Goal: Transaction & Acquisition: Purchase product/service

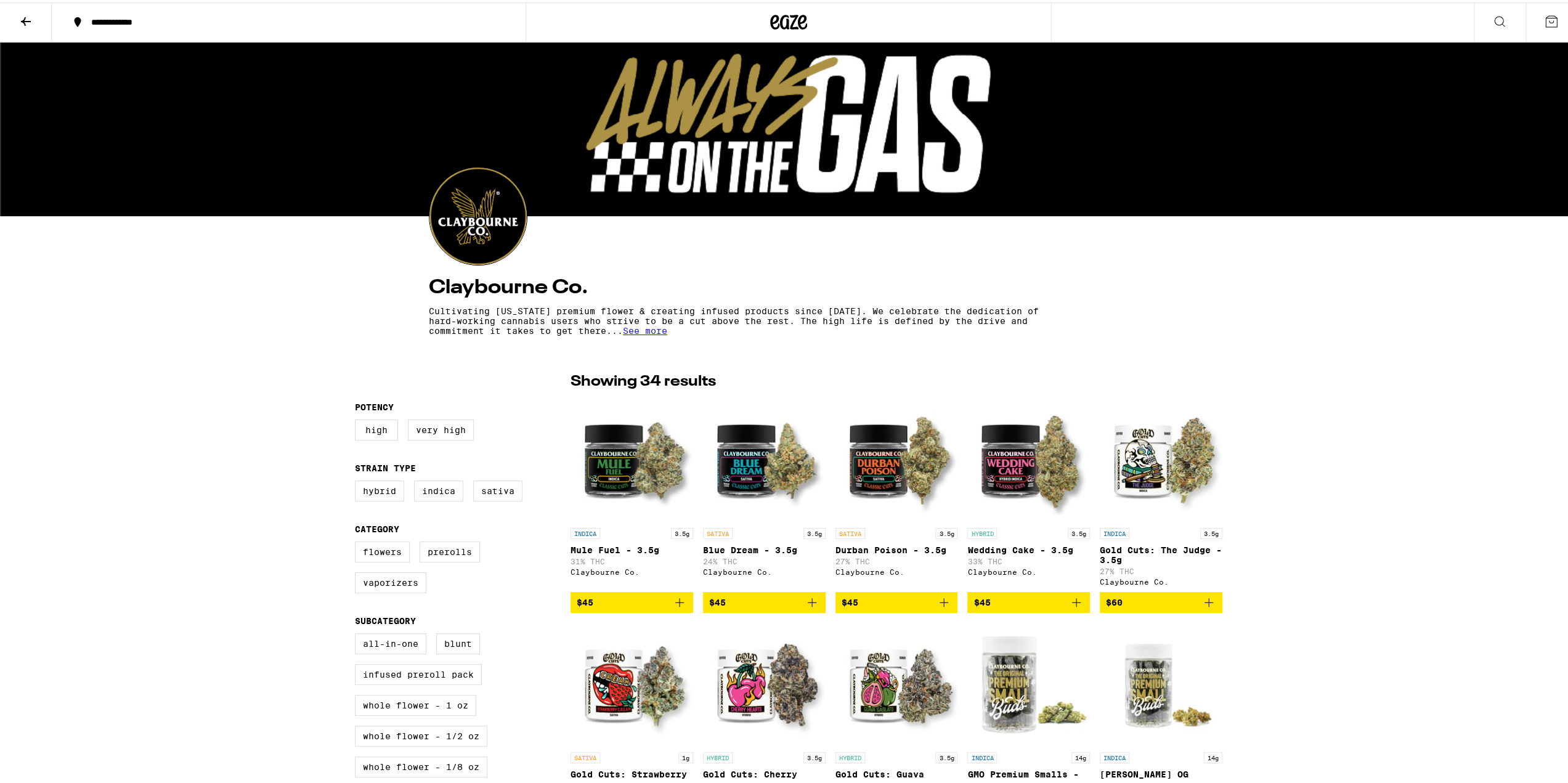
click at [27, 21] on icon at bounding box center [26, 19] width 15 height 15
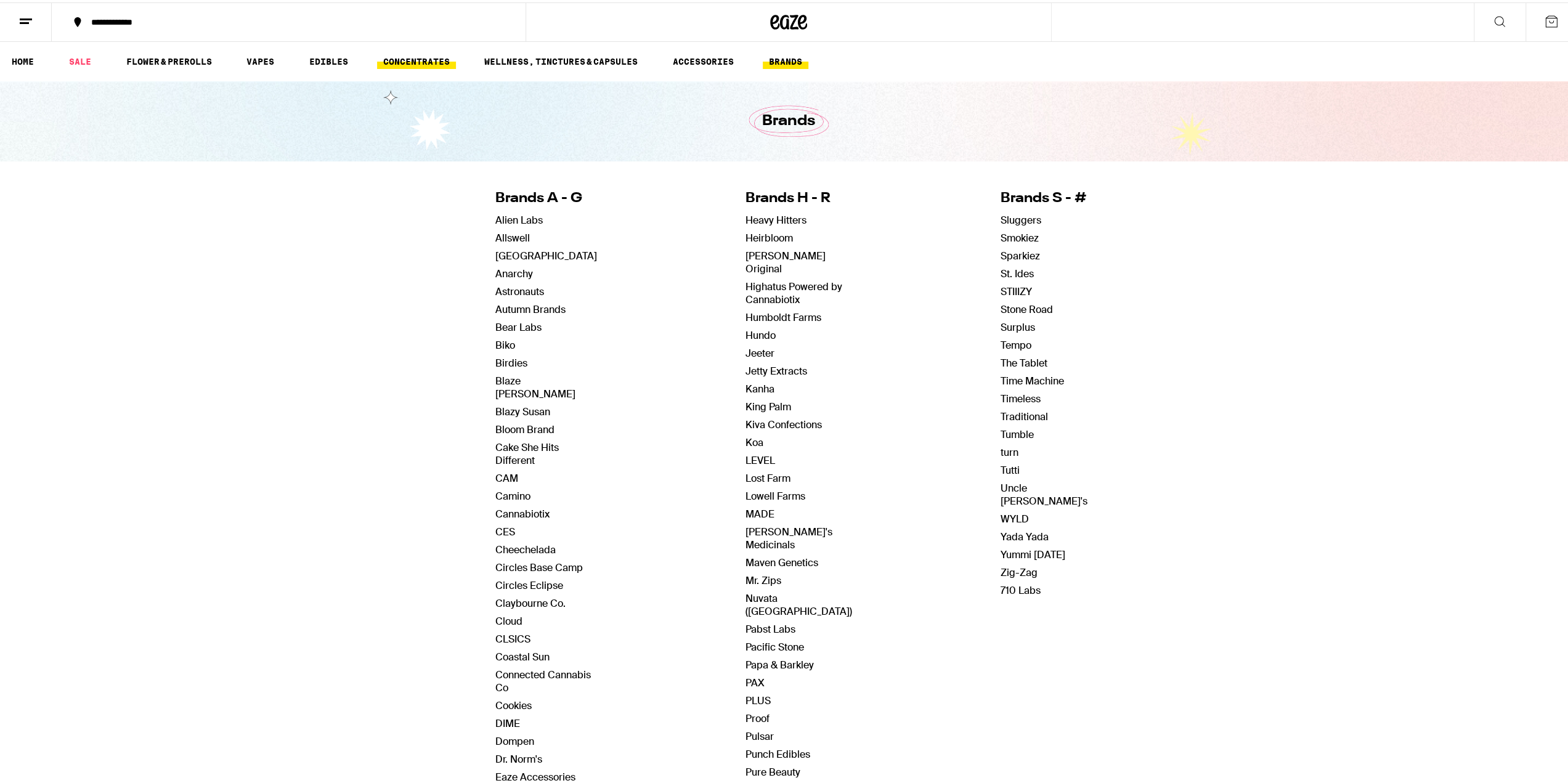
click at [404, 55] on link "CONCENTRATES" at bounding box center [417, 59] width 79 height 15
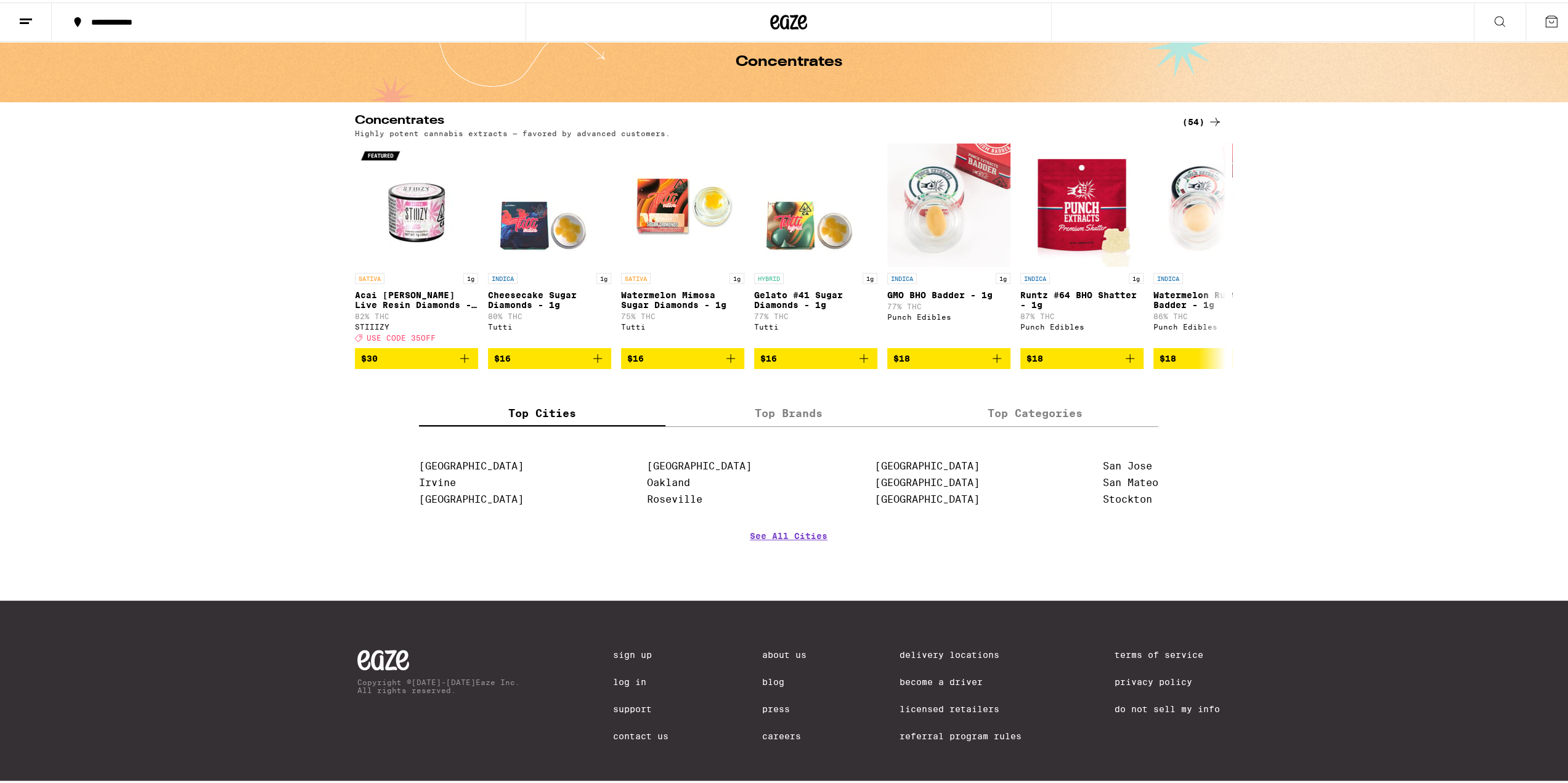
scroll to position [86, 0]
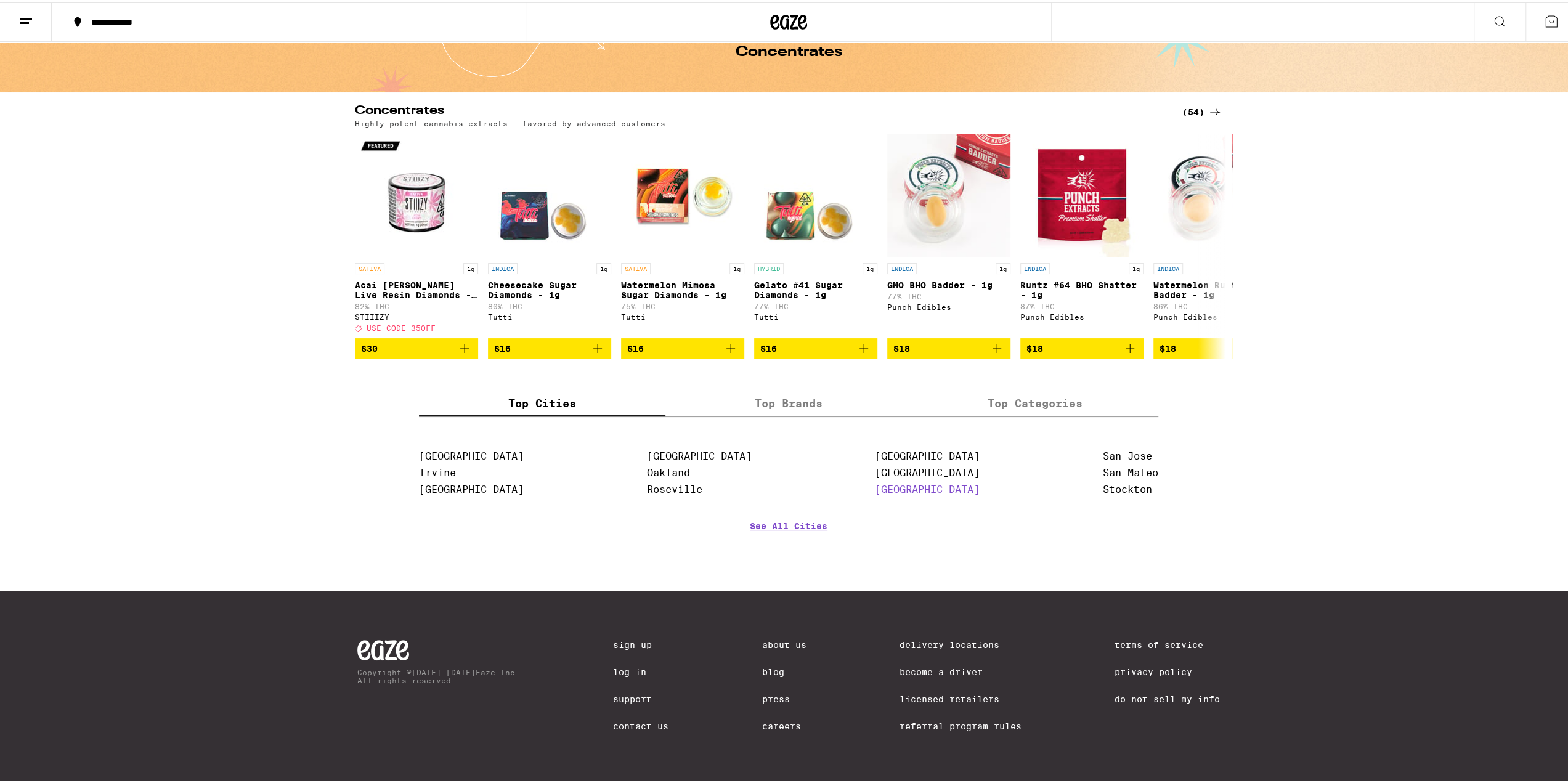
click at [875, 487] on link "[GEOGRAPHIC_DATA]" at bounding box center [927, 487] width 105 height 12
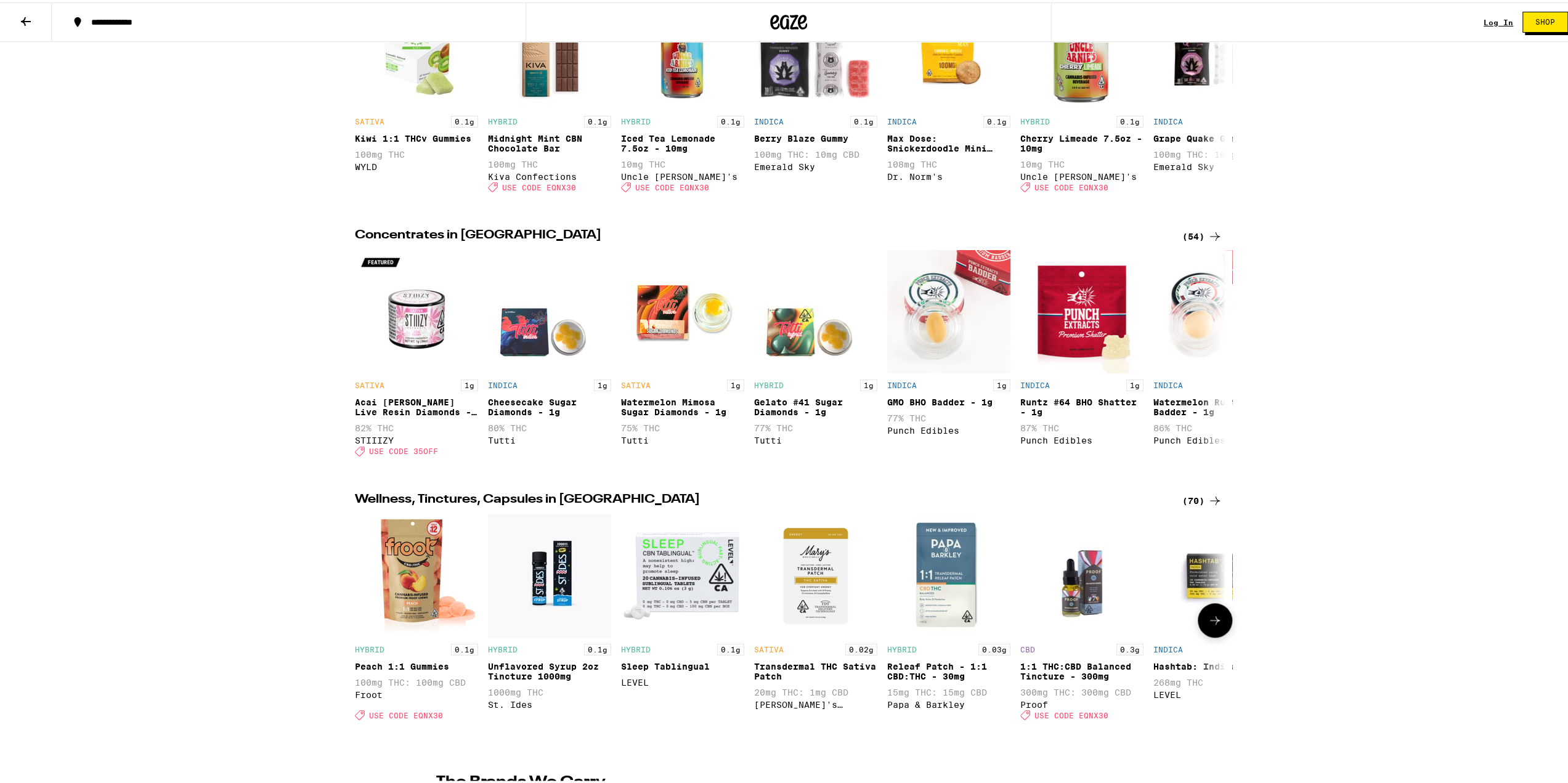
scroll to position [924, 0]
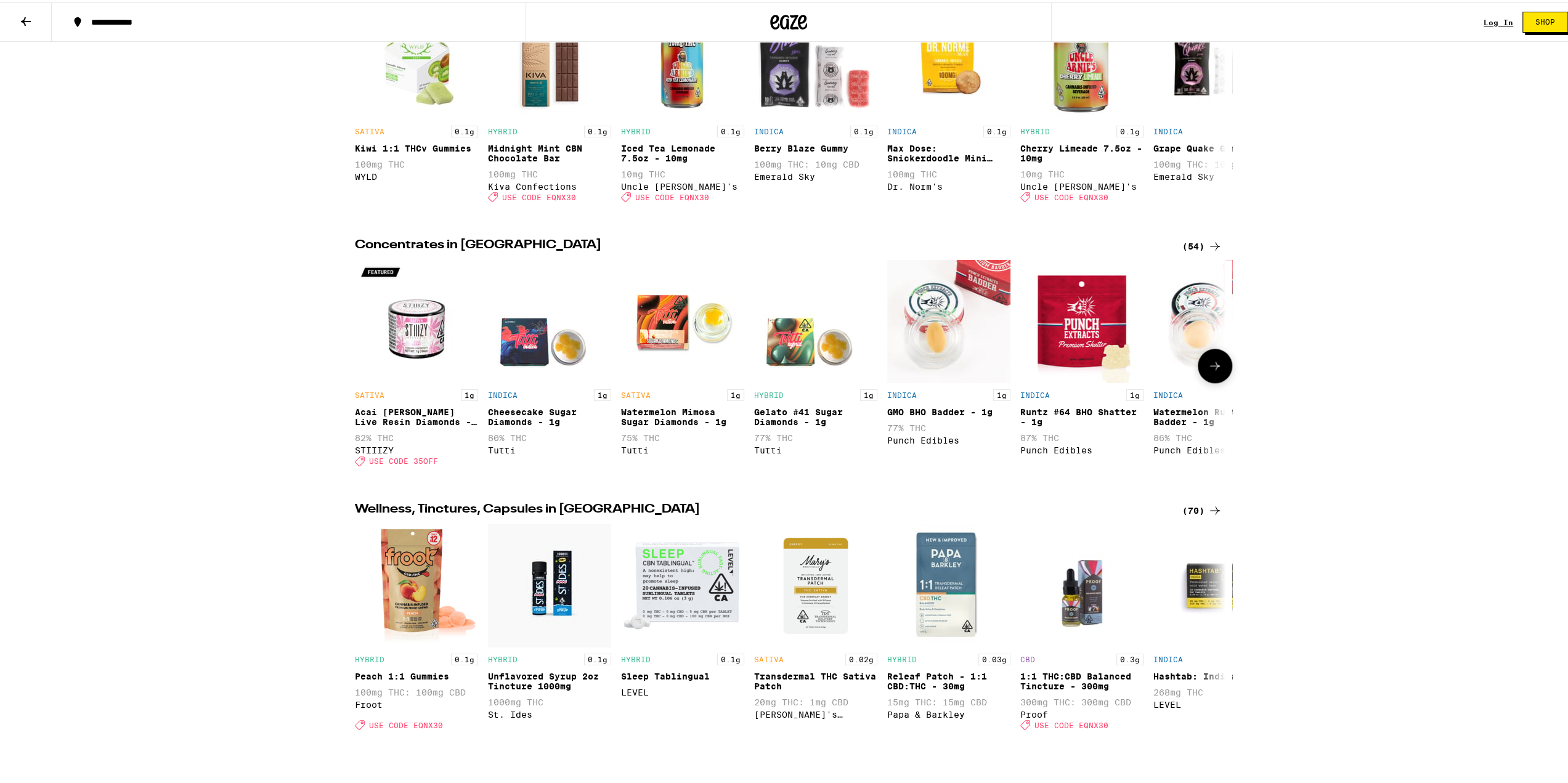
click at [1213, 370] on icon at bounding box center [1215, 363] width 15 height 15
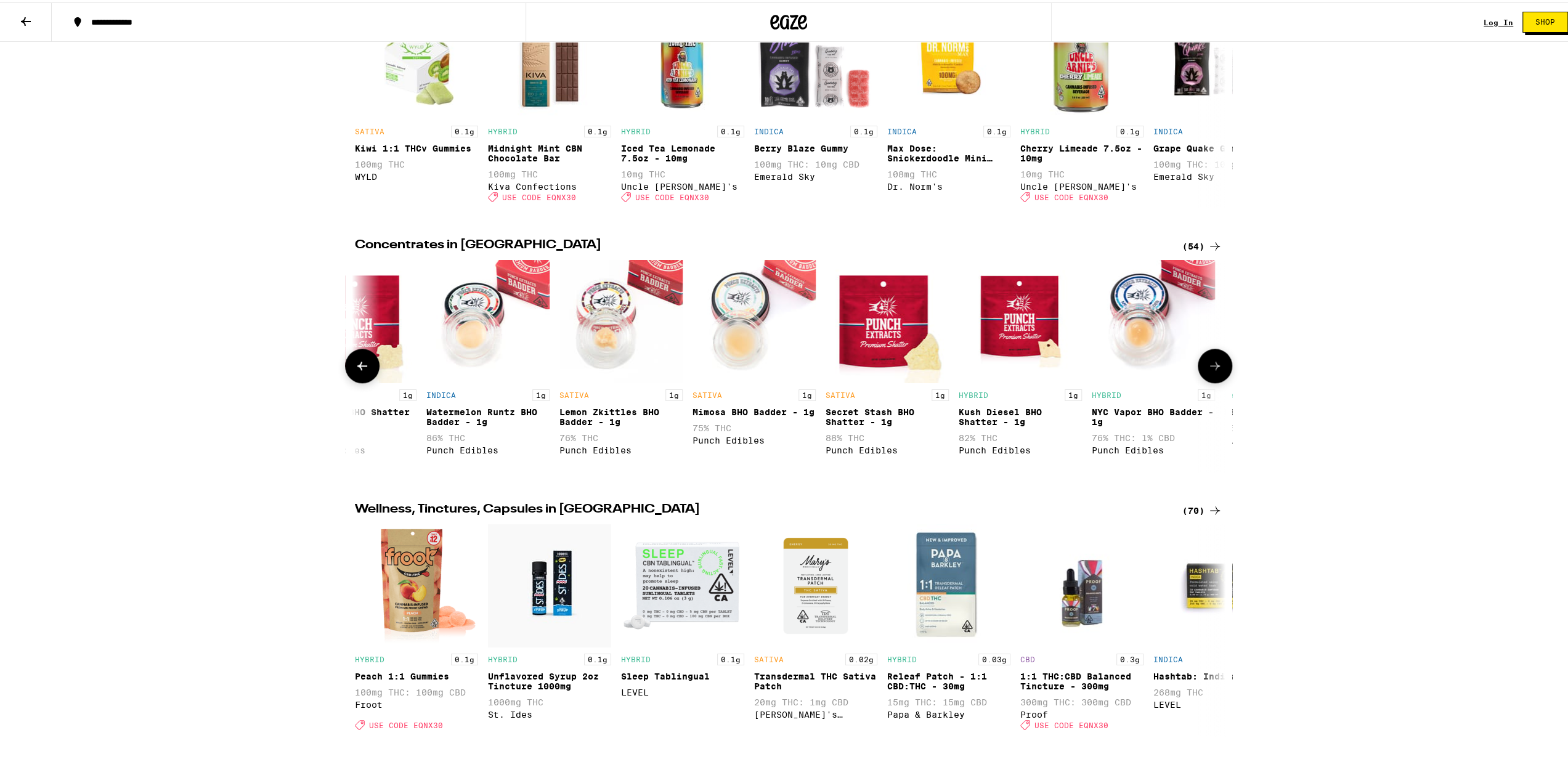
scroll to position [0, 733]
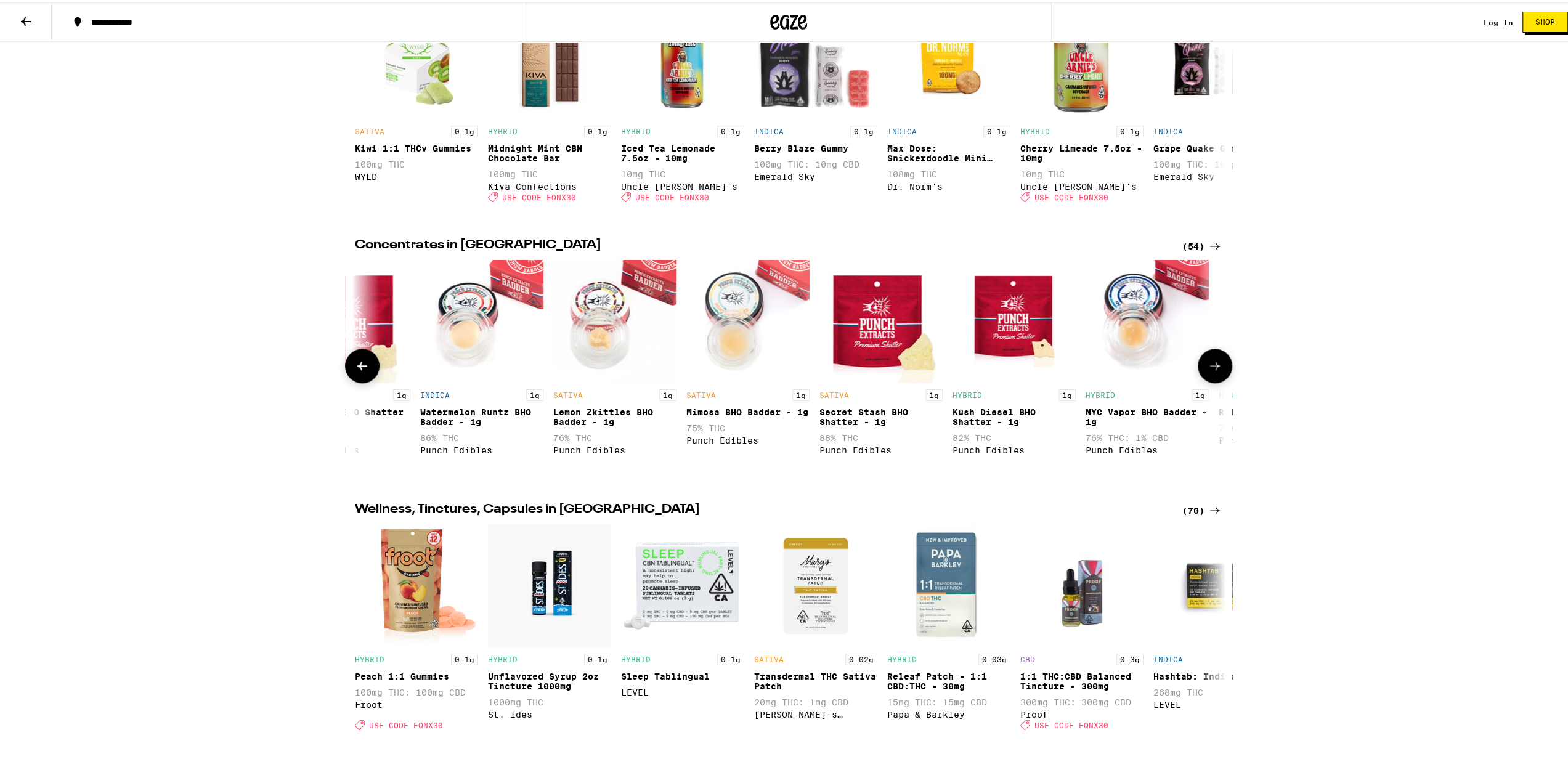
click at [1190, 380] on img "Open page for NYC Vapor BHO Badder - 1g from Punch Edibles" at bounding box center [1147, 319] width 124 height 123
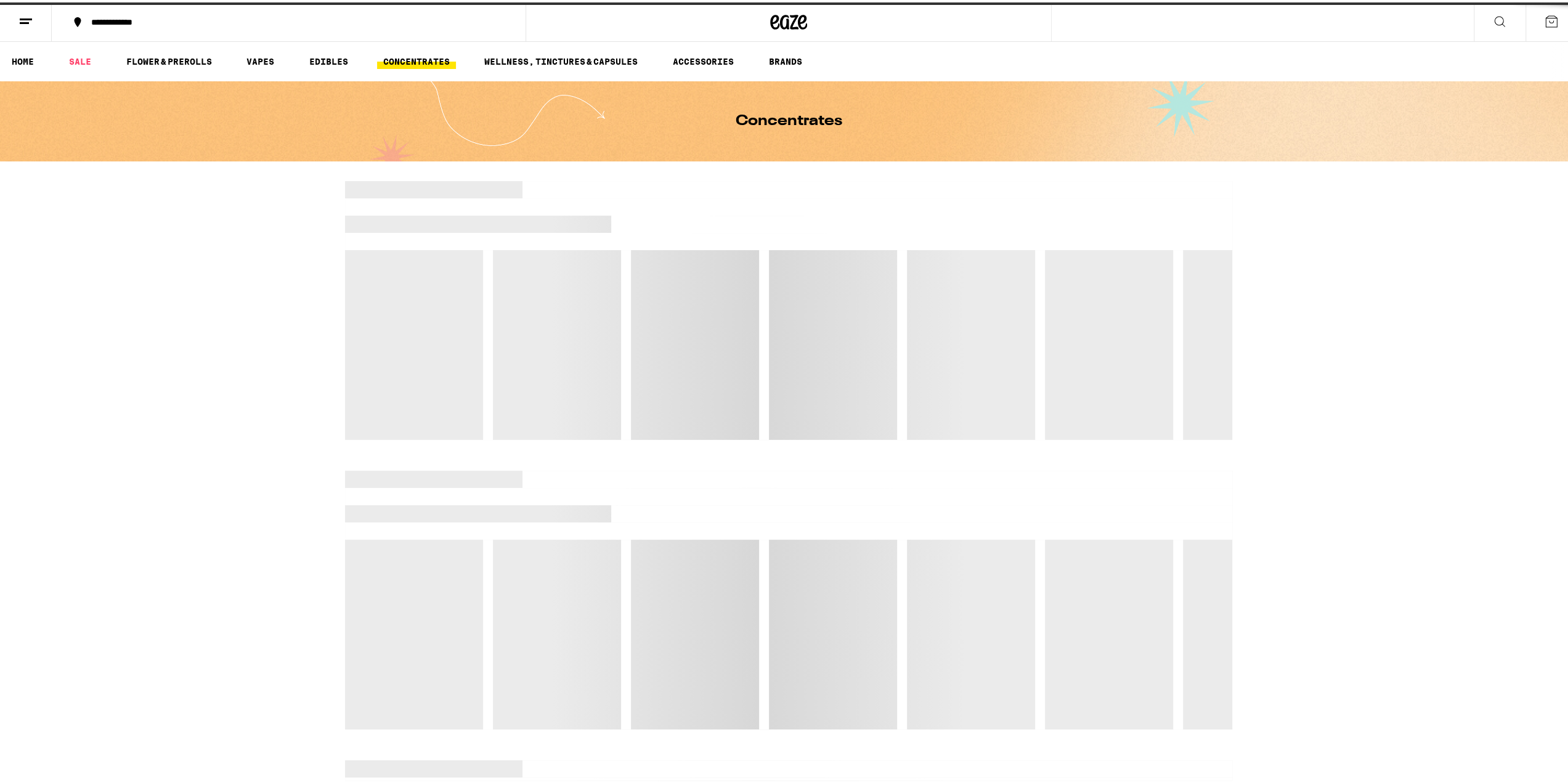
drag, startPoint x: 1198, startPoint y: 403, endPoint x: 1210, endPoint y: 397, distance: 13.4
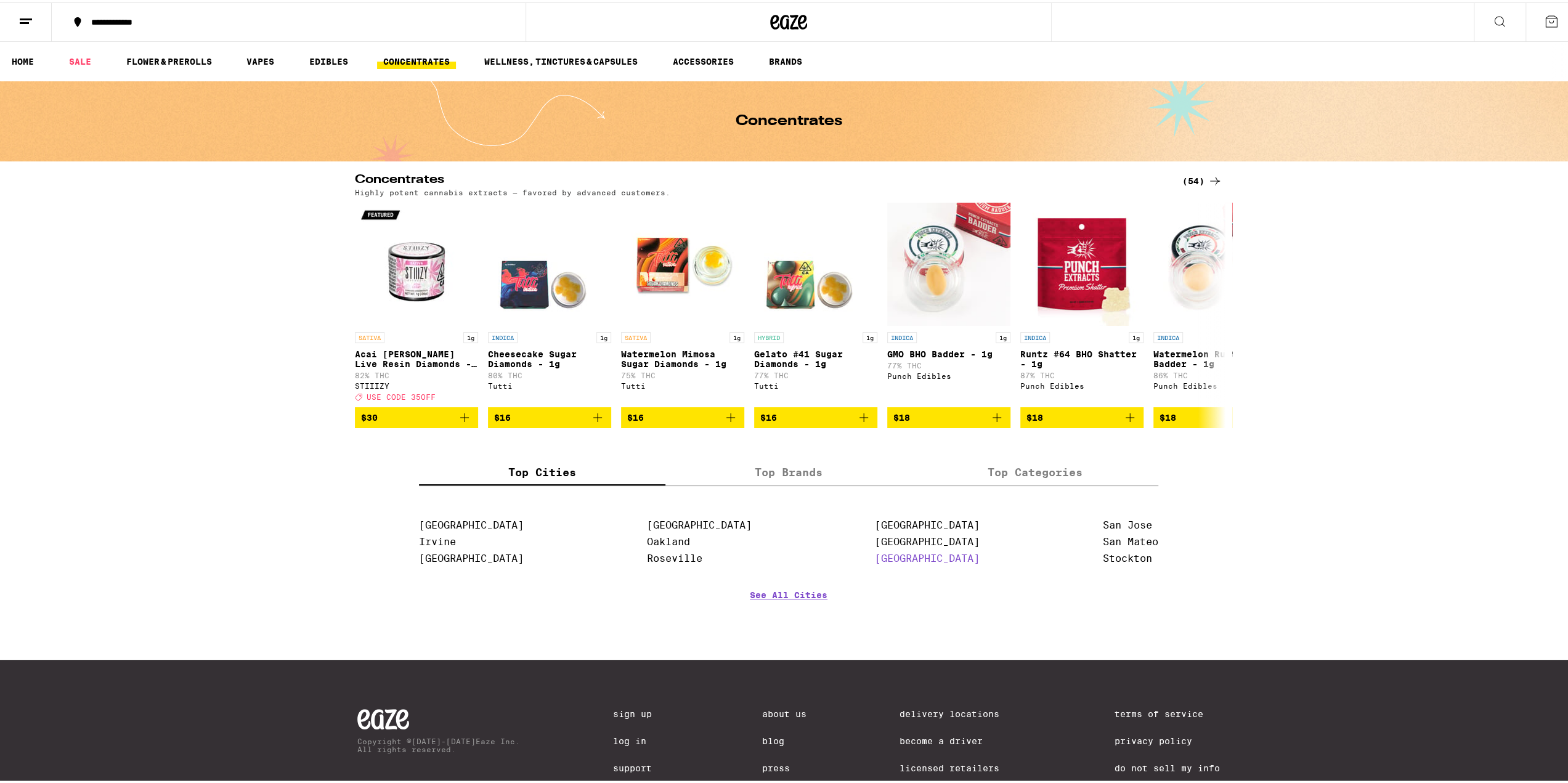
click at [925, 561] on link "[GEOGRAPHIC_DATA]" at bounding box center [927, 556] width 105 height 12
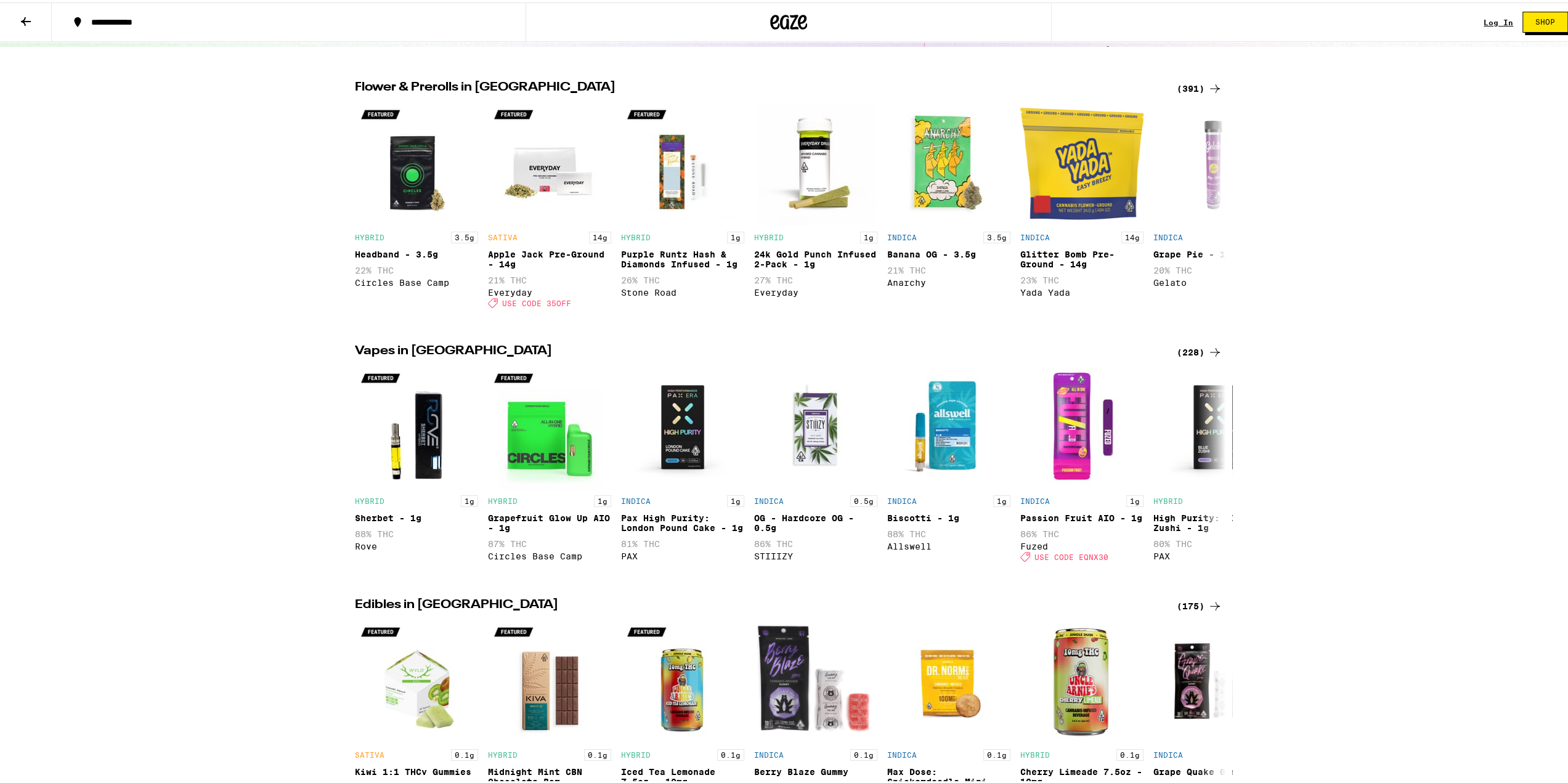
scroll to position [185, 0]
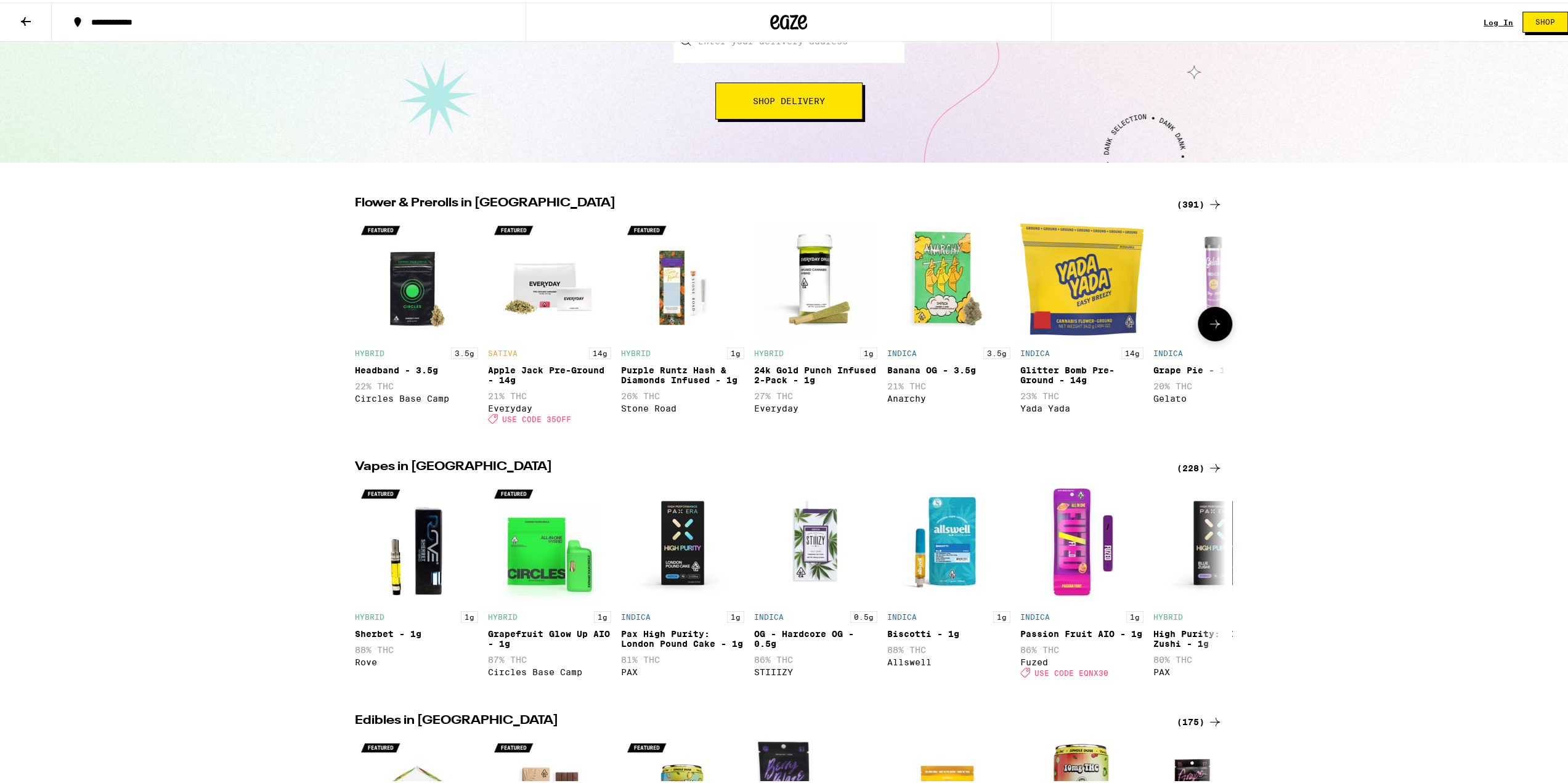
click at [1213, 329] on icon at bounding box center [1215, 322] width 15 height 15
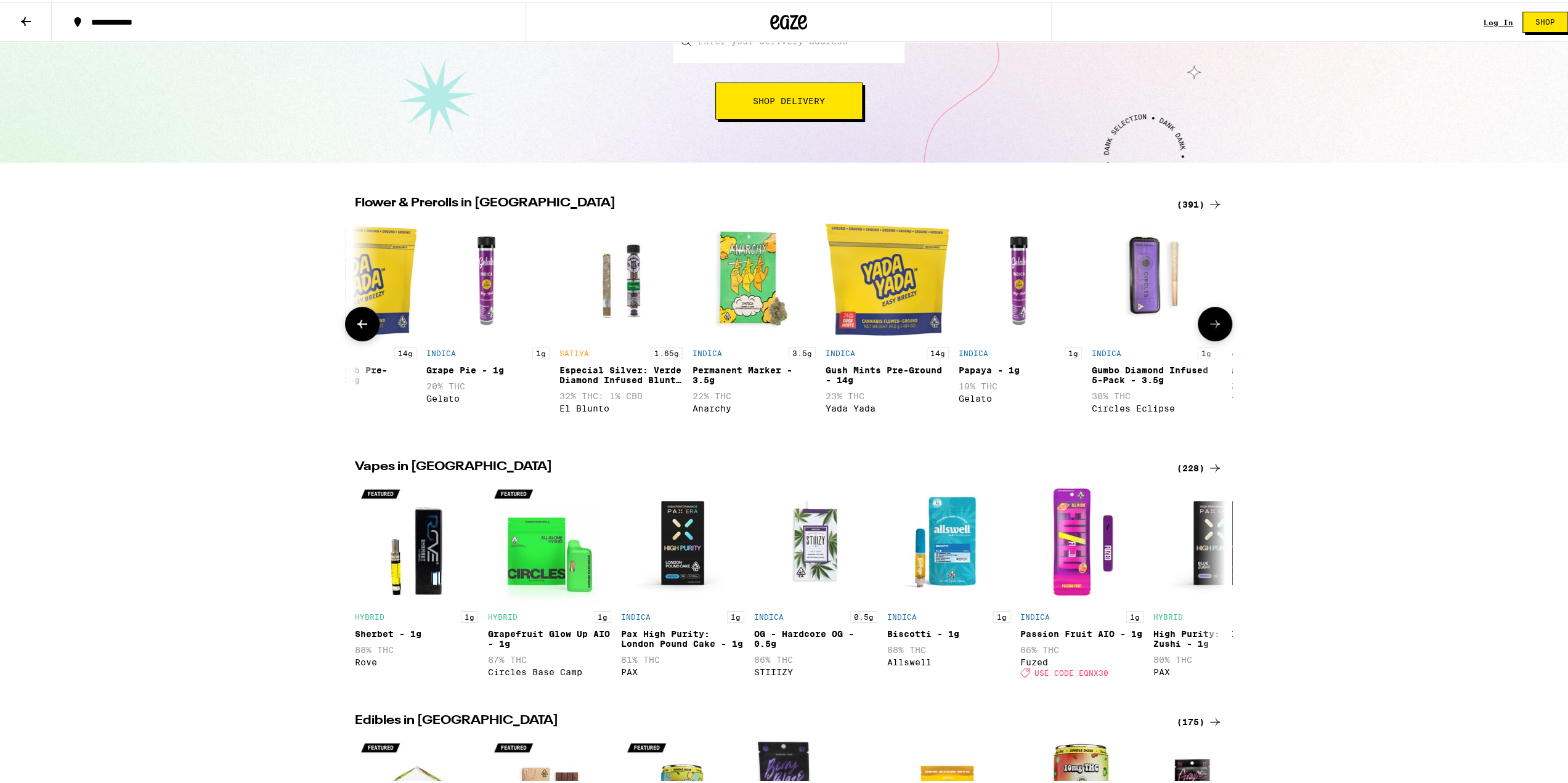
scroll to position [0, 733]
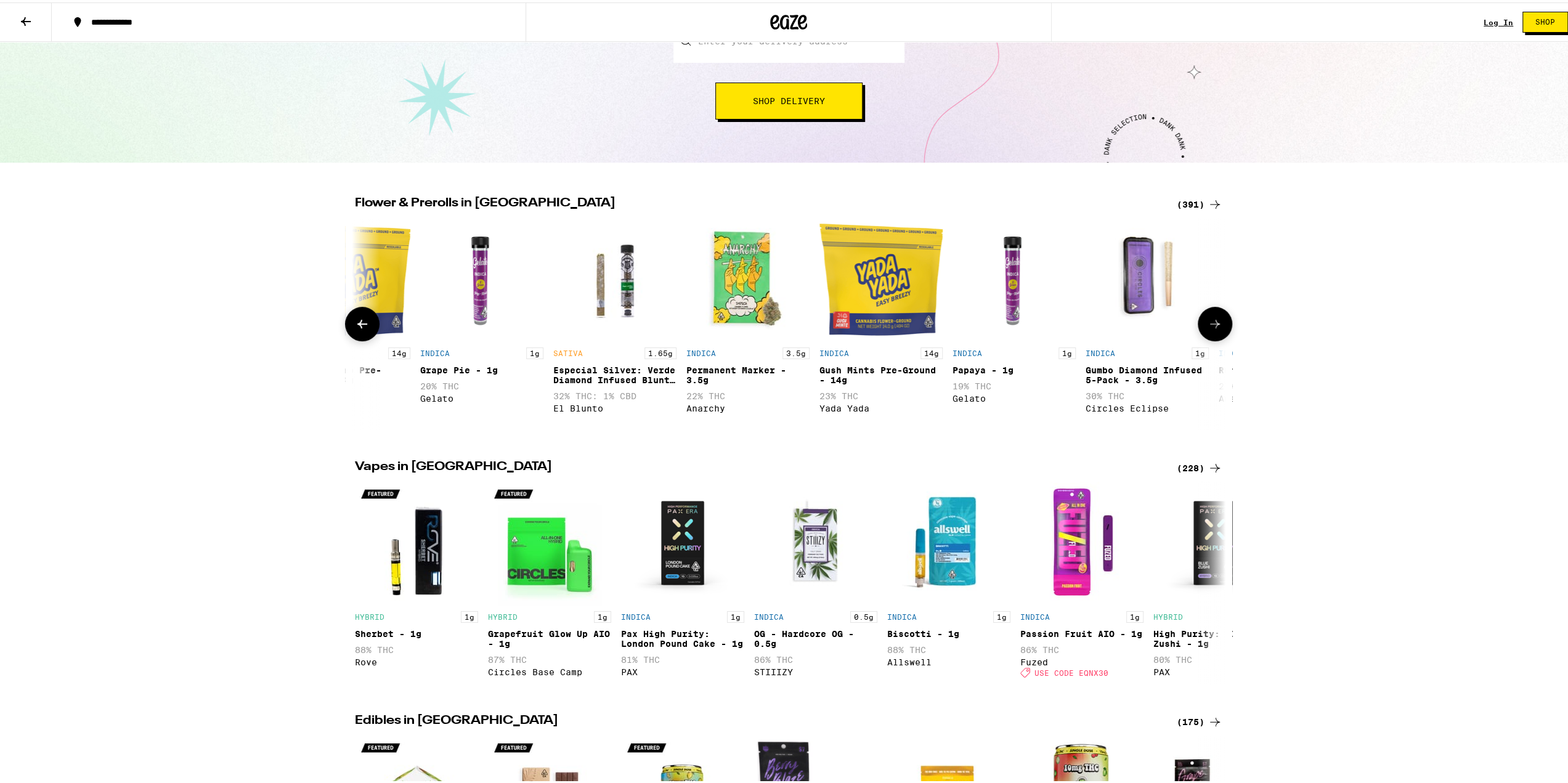
click at [1211, 329] on icon at bounding box center [1215, 322] width 15 height 15
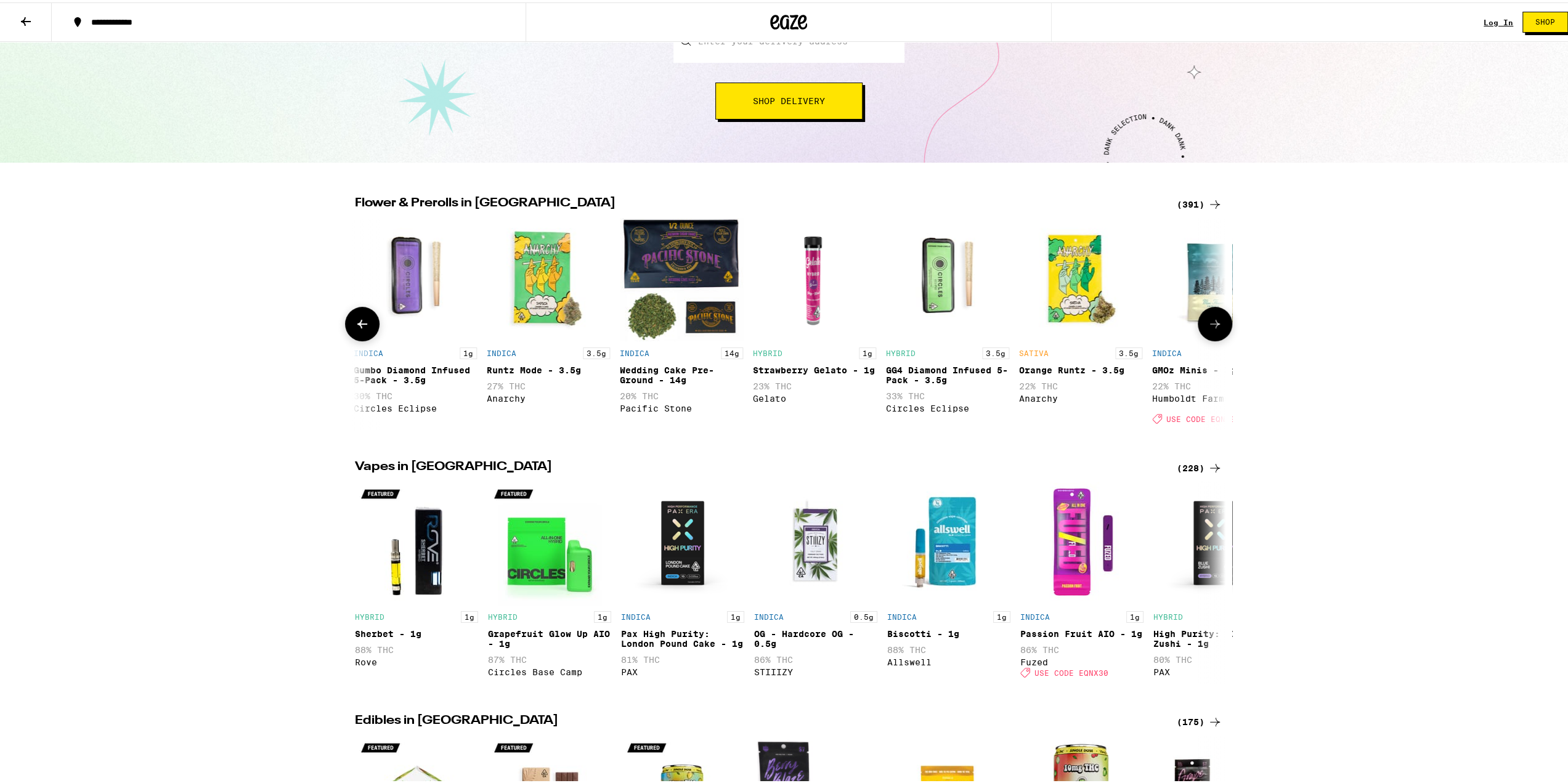
scroll to position [0, 1466]
click at [1210, 329] on icon at bounding box center [1215, 322] width 15 height 15
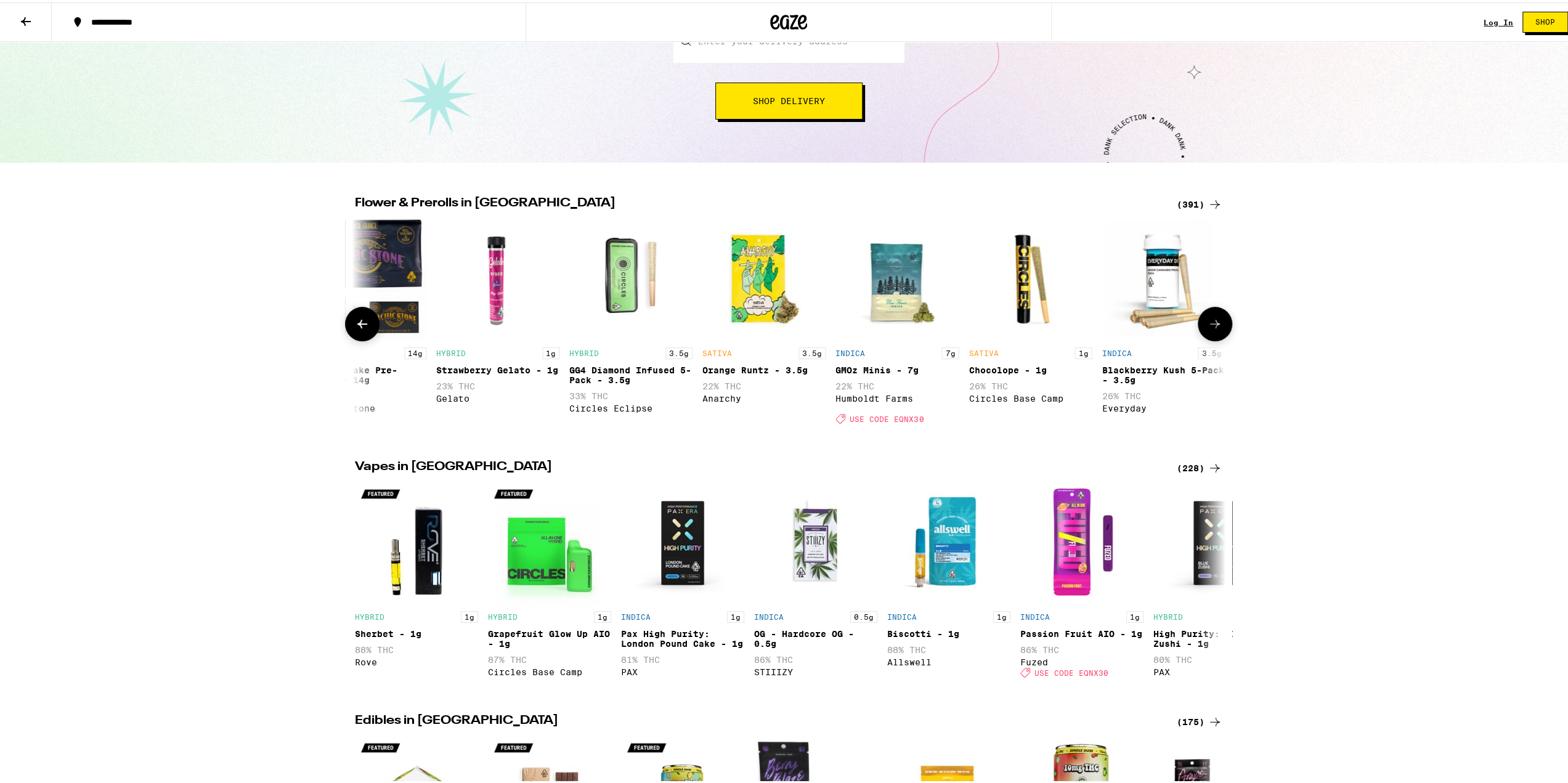
scroll to position [0, 1794]
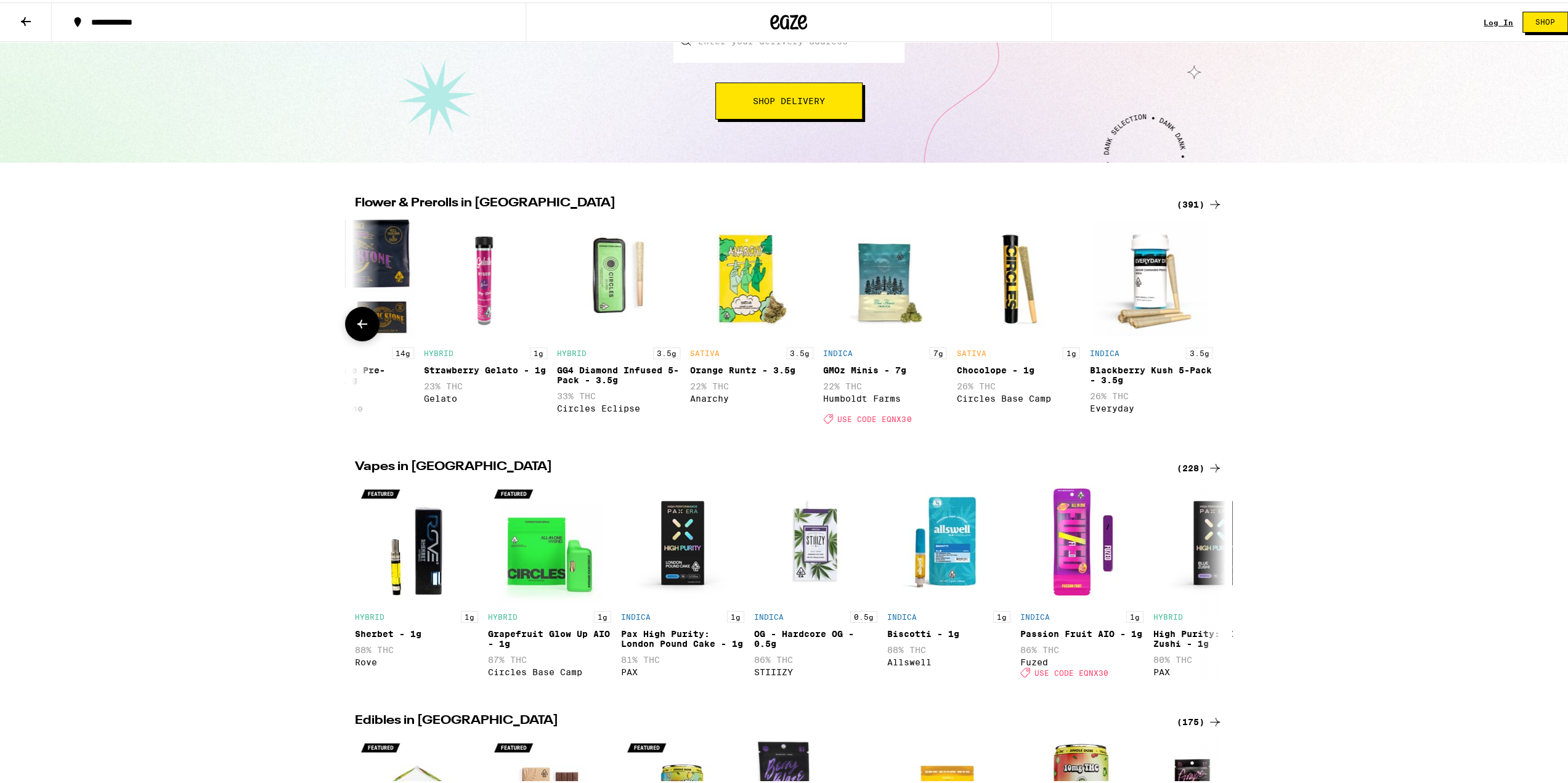
click at [1210, 330] on div at bounding box center [1215, 322] width 35 height 35
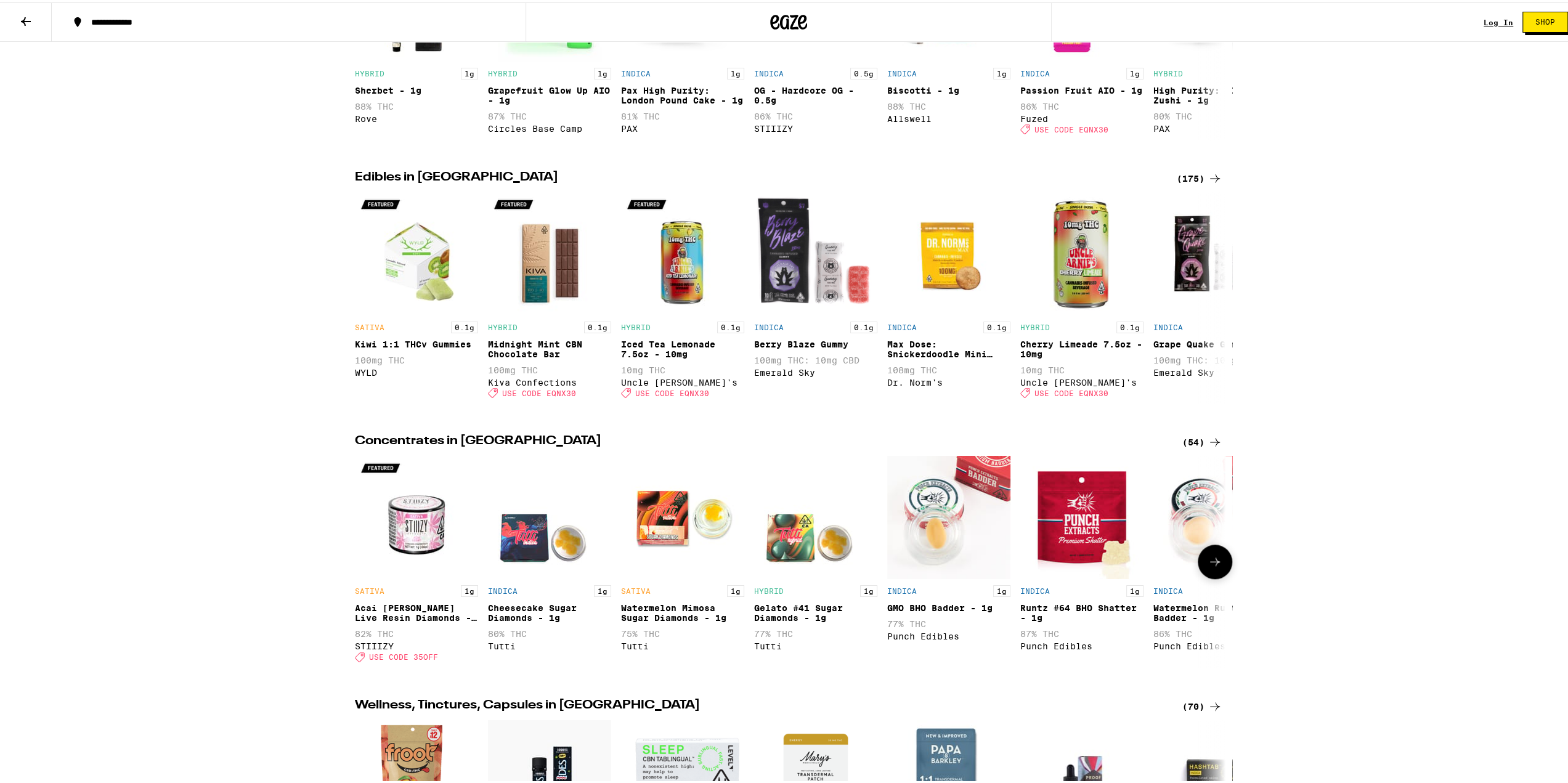
scroll to position [739, 0]
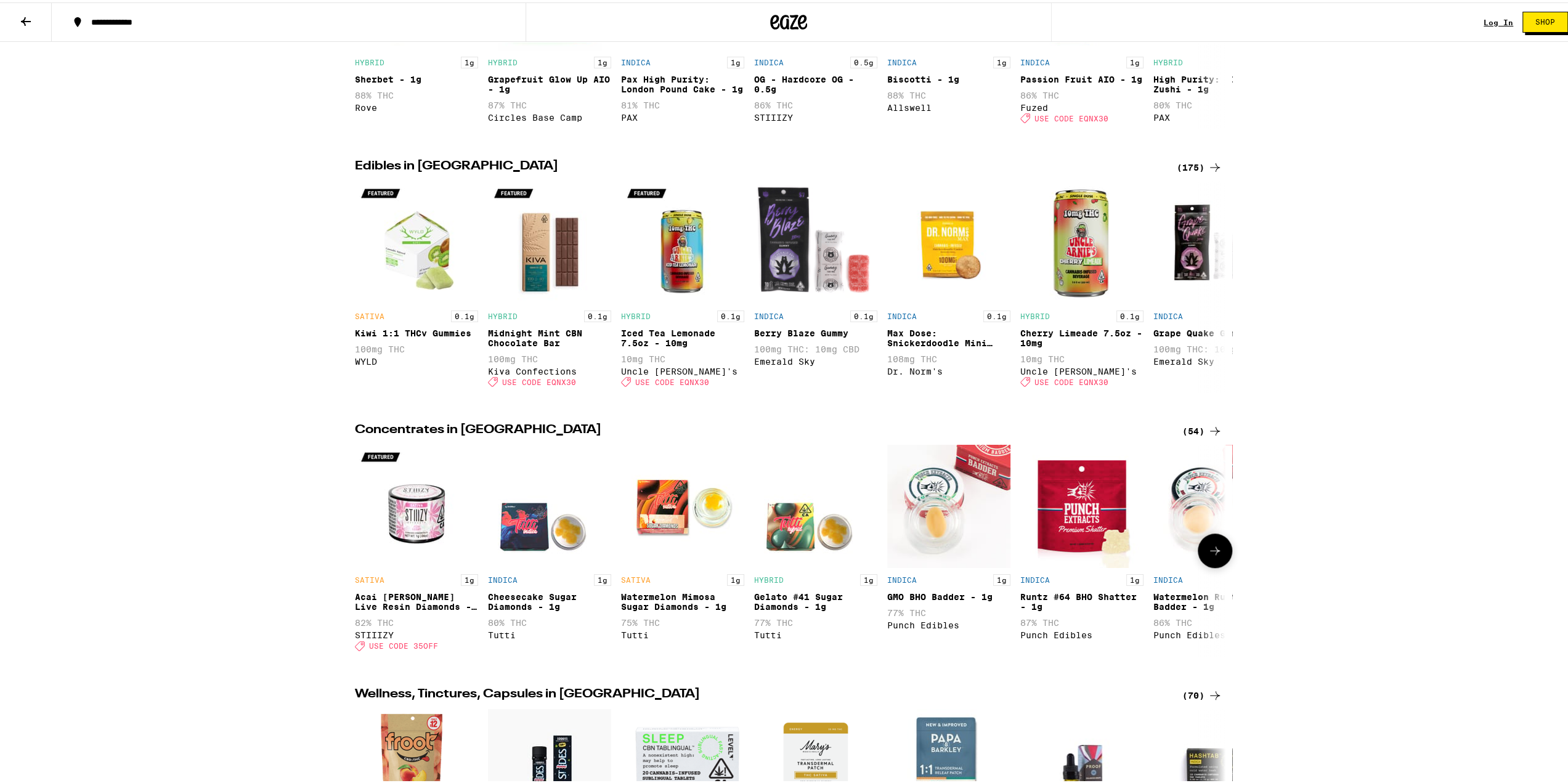
click at [1207, 555] on icon at bounding box center [1215, 548] width 15 height 15
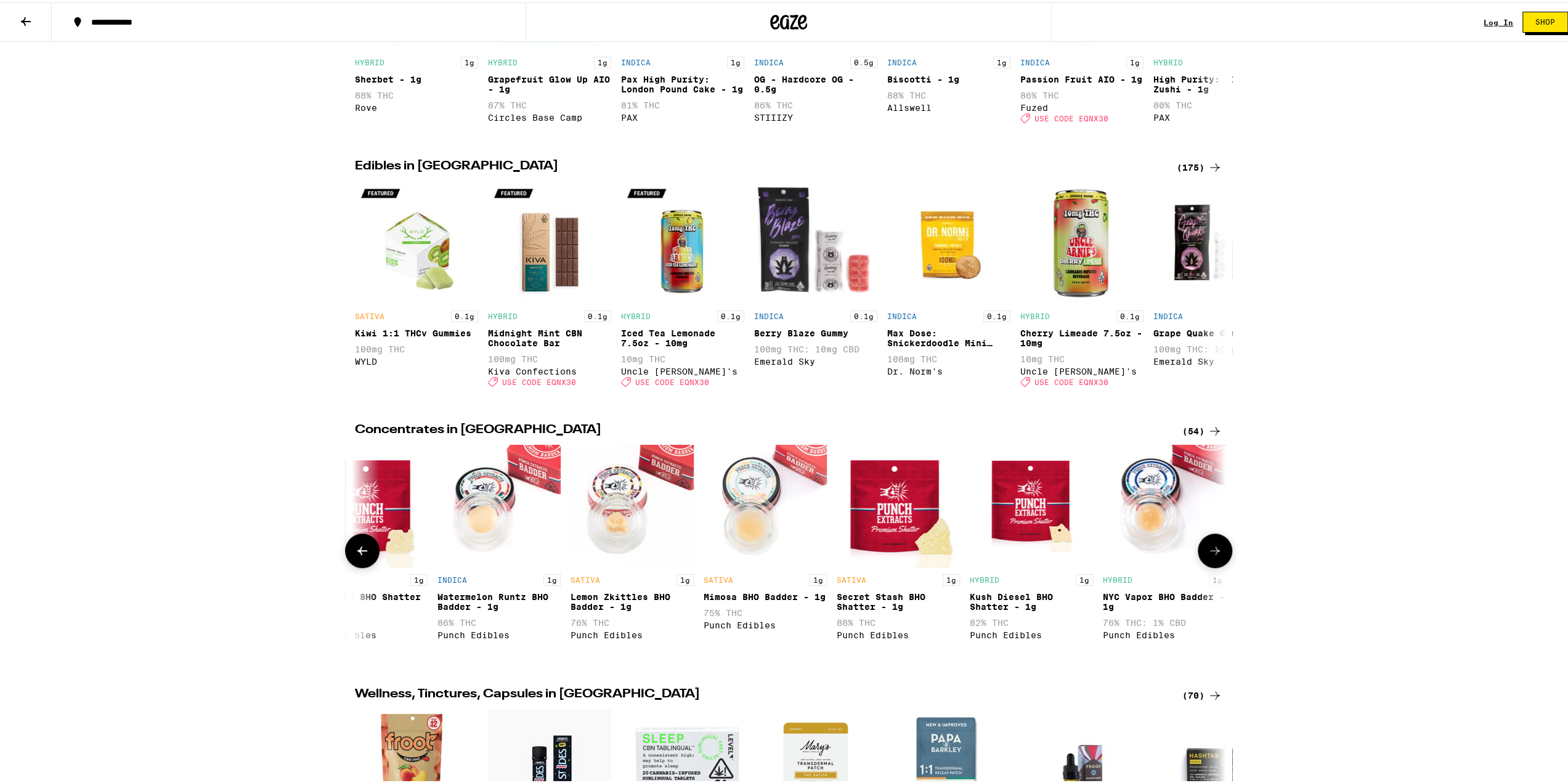
scroll to position [0, 733]
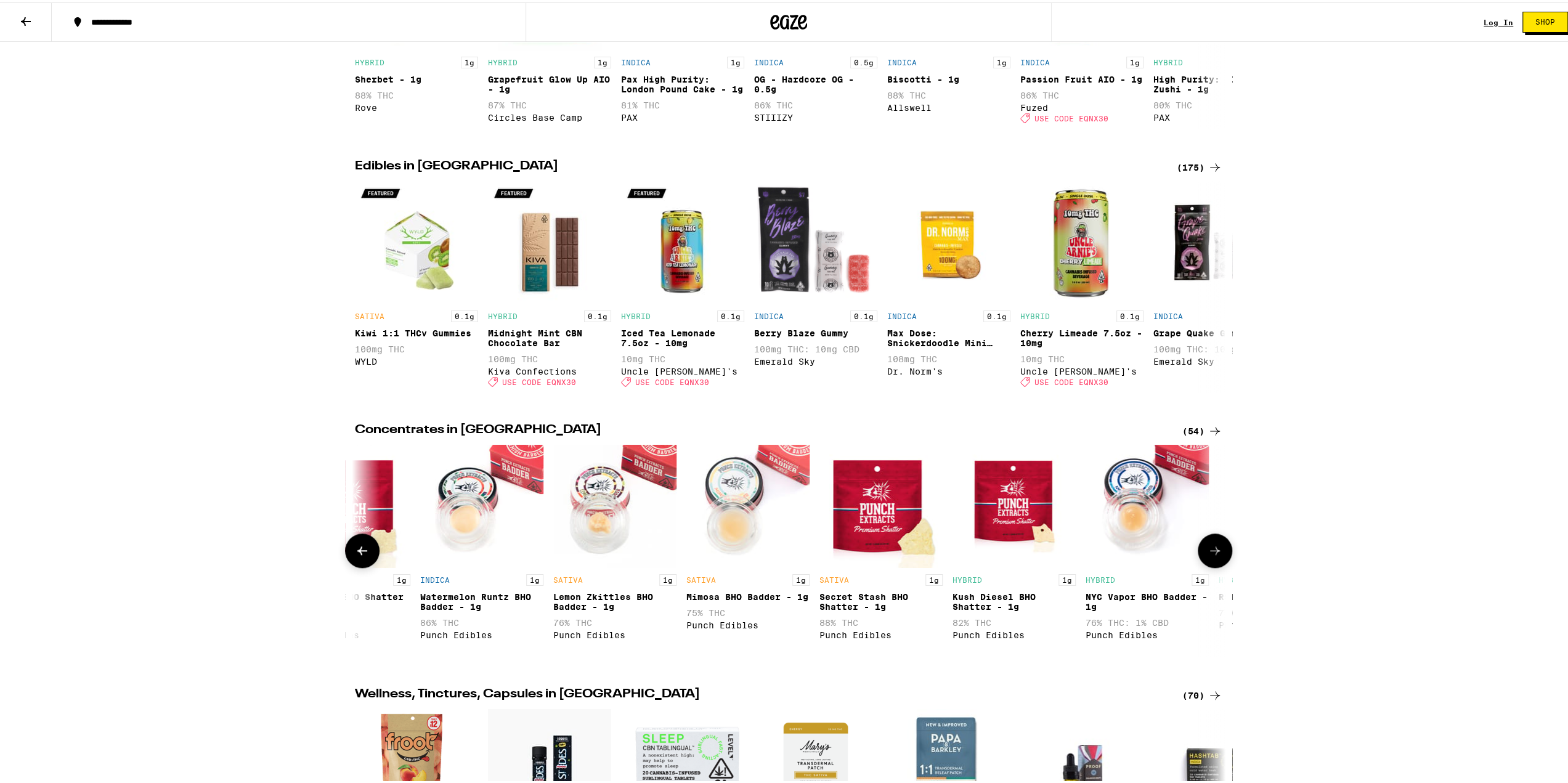
click at [1215, 555] on icon at bounding box center [1215, 548] width 15 height 15
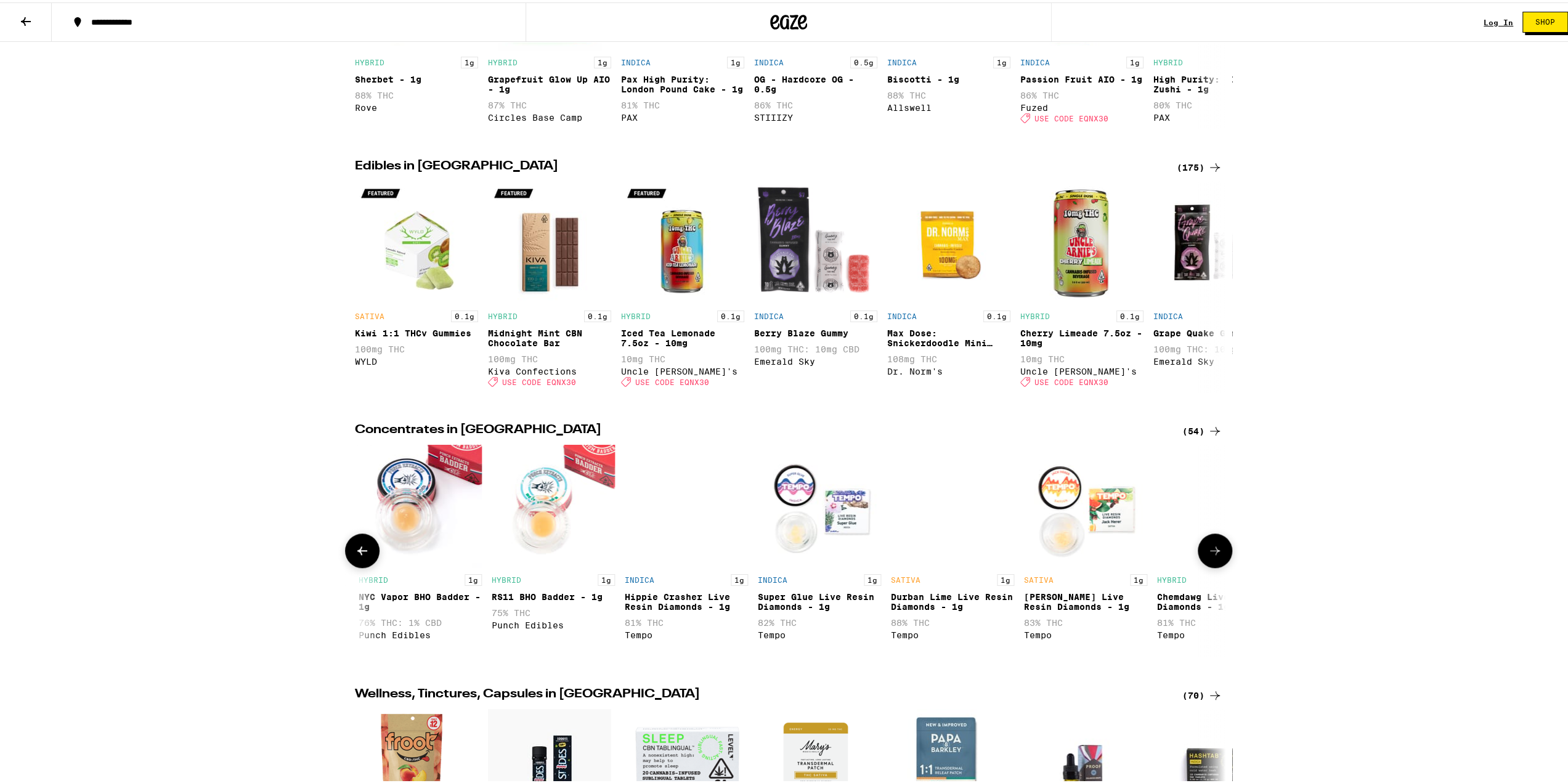
scroll to position [0, 1466]
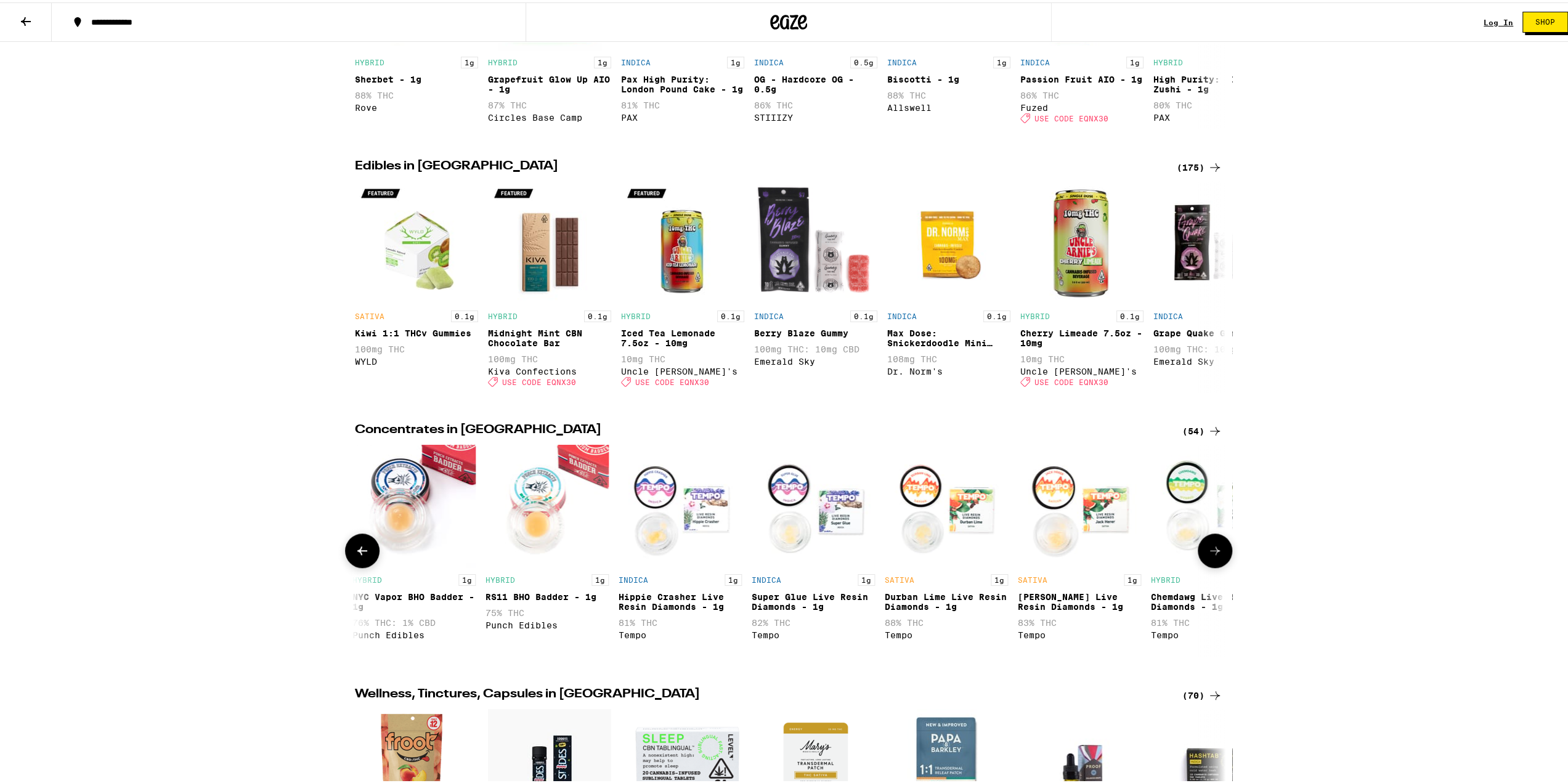
click at [1215, 555] on icon at bounding box center [1215, 548] width 15 height 15
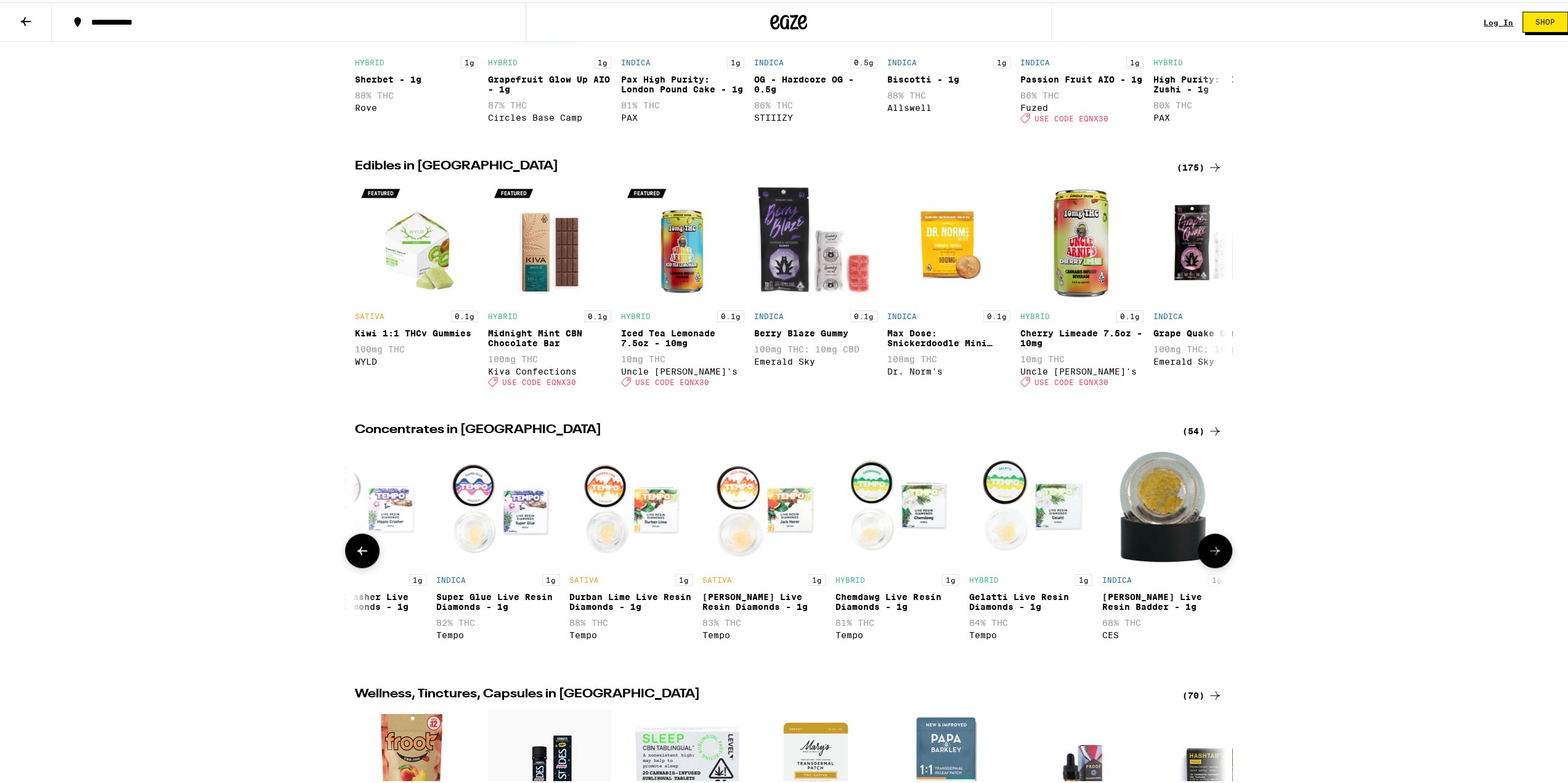
scroll to position [0, 1794]
